Goal: Information Seeking & Learning: Learn about a topic

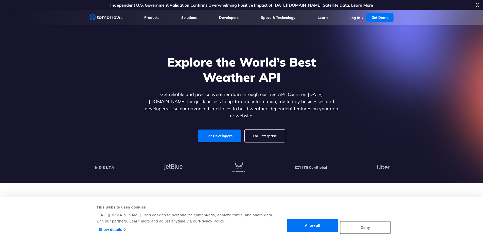
click at [220, 132] on link "For Developers" at bounding box center [219, 135] width 42 height 13
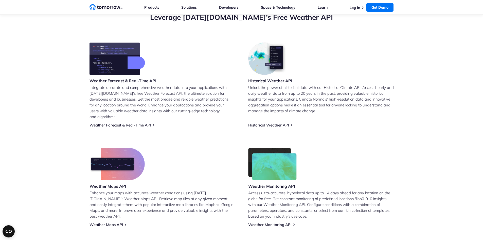
scroll to position [228, 0]
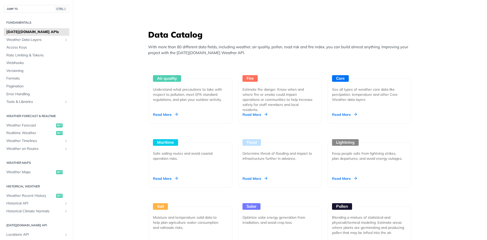
scroll to position [431, 0]
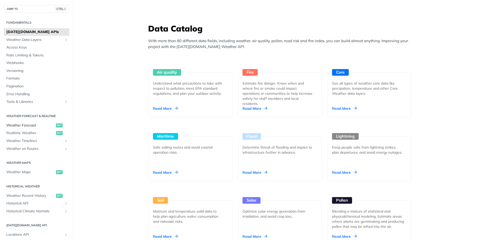
click at [34, 126] on span "Weather Forecast" at bounding box center [30, 125] width 48 height 5
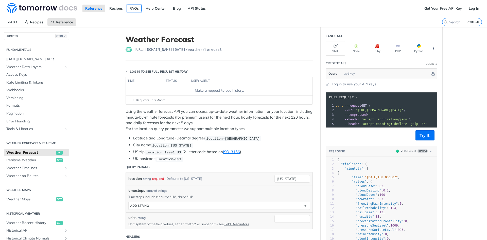
click at [135, 10] on link "FAQs" at bounding box center [134, 9] width 15 height 8
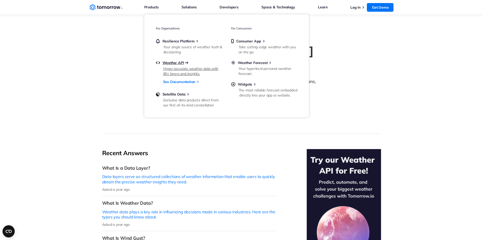
click at [173, 64] on span "Weather API" at bounding box center [174, 62] width 22 height 5
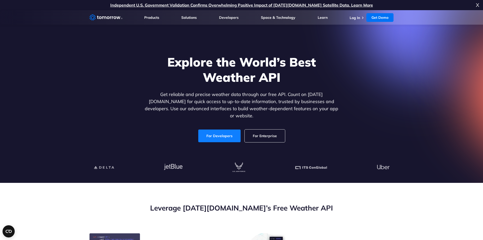
click at [211, 134] on link "For Developers" at bounding box center [219, 135] width 42 height 13
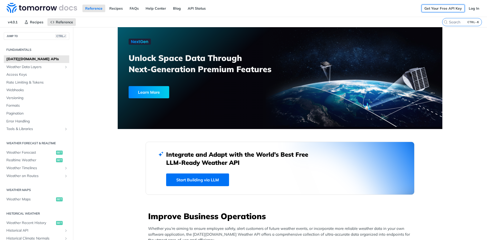
click at [440, 7] on link "Get Your Free API Key" at bounding box center [442, 9] width 43 height 8
click at [473, 8] on link "Log In" at bounding box center [474, 9] width 16 height 8
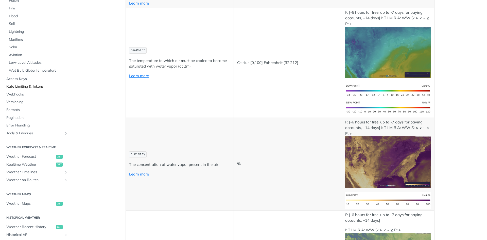
scroll to position [127, 0]
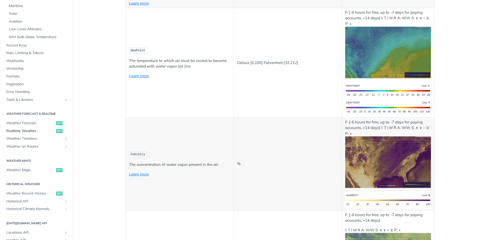
click at [64, 129] on div "Secondary navigation" at bounding box center [66, 131] width 4 height 4
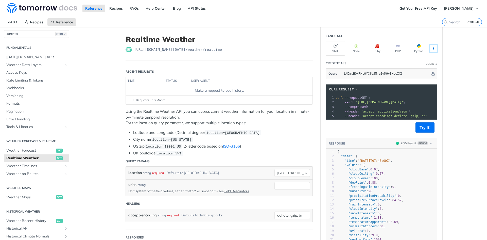
click at [431, 50] on icon "More ellipsis" at bounding box center [433, 48] width 5 height 5
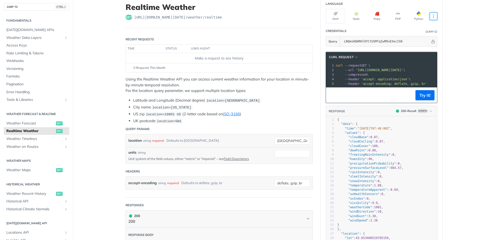
scroll to position [51, 0]
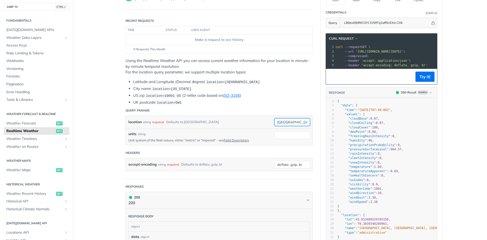
drag, startPoint x: 289, startPoint y: 118, endPoint x: 246, endPoint y: 112, distance: 42.7
click at [246, 112] on form "Query Params location string required Defaults to toronto toronto required type…" at bounding box center [219, 142] width 187 height 74
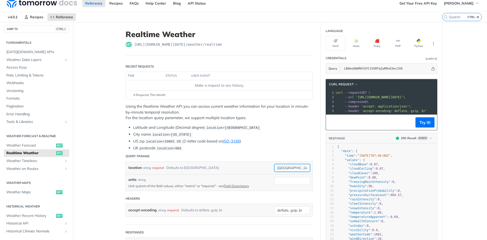
scroll to position [0, 0]
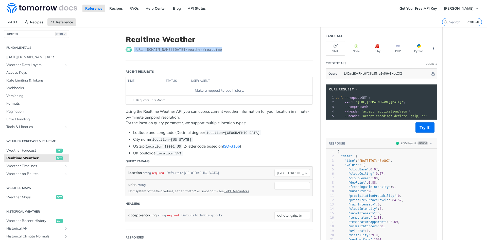
drag, startPoint x: 216, startPoint y: 50, endPoint x: 132, endPoint y: 49, distance: 83.4
click at [132, 49] on div "get https://api.tomorrow.io/v4 /weather/realtime" at bounding box center [219, 49] width 187 height 5
copy span "https://api.tomorrow.io/v4 /weather/realtime"
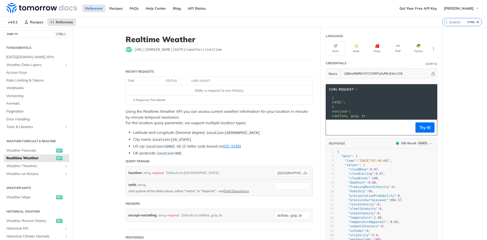
click at [343, 101] on span "'https://api.tomorrow.io/v4/weather/realtime?location=toronto&apikey=LNQmsHQHRH…" at bounding box center [320, 102] width 48 height 4
drag, startPoint x: 405, startPoint y: 102, endPoint x: 393, endPoint y: 102, distance: 12.4
click at [343, 102] on span "'https://api.tomorrow.io/v4/weather/realtime?location=toronto&apikey=LNQmsHQHRH…" at bounding box center [320, 102] width 48 height 4
click at [424, 130] on button "Try It!" at bounding box center [424, 127] width 19 height 10
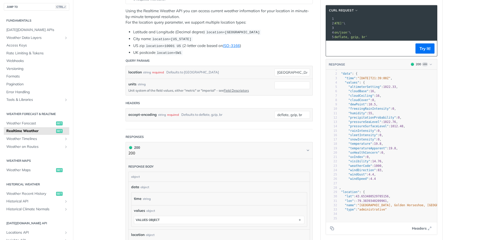
scroll to position [0, 0]
click at [27, 123] on span "Weather Forecast" at bounding box center [30, 123] width 48 height 5
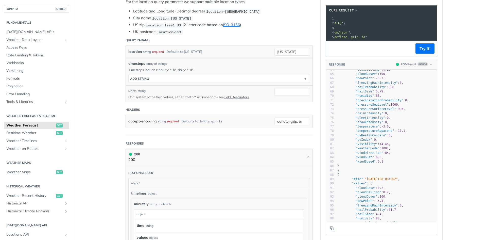
click at [16, 76] on span "Formats" at bounding box center [37, 78] width 62 height 5
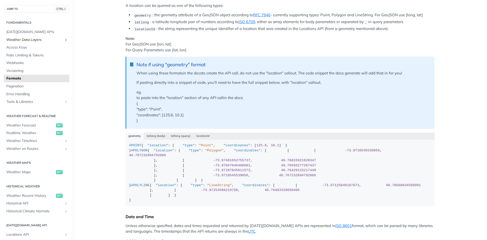
click at [28, 41] on span "Weather Data Layers" at bounding box center [34, 39] width 56 height 5
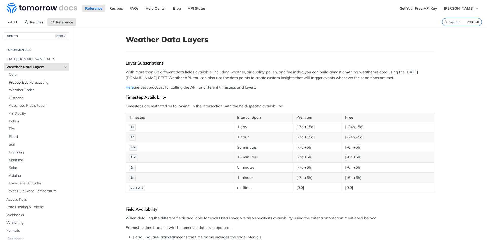
click at [37, 82] on span "Probabilistic Forecasting" at bounding box center [38, 82] width 59 height 5
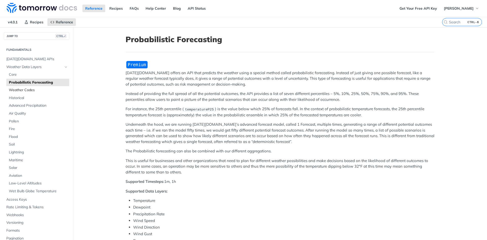
click at [27, 90] on span "Weather Codes" at bounding box center [38, 89] width 59 height 5
